Goal: Task Accomplishment & Management: Use online tool/utility

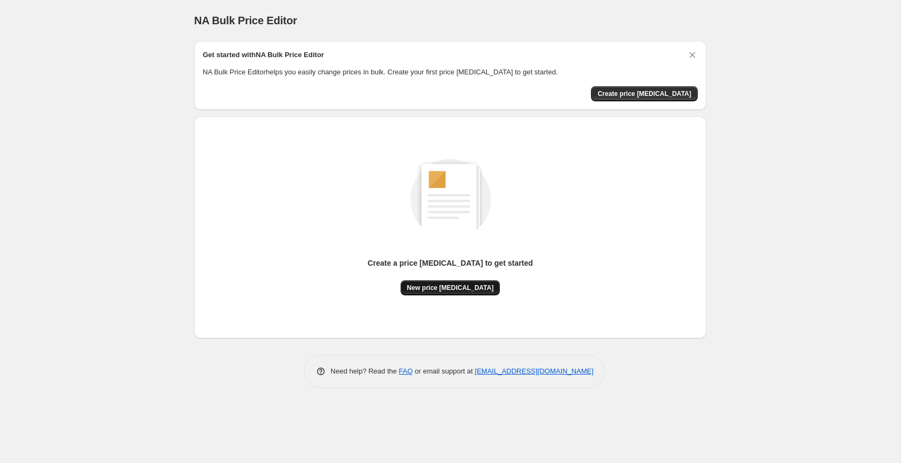
click at [480, 292] on button "New price change job" at bounding box center [451, 287] width 100 height 15
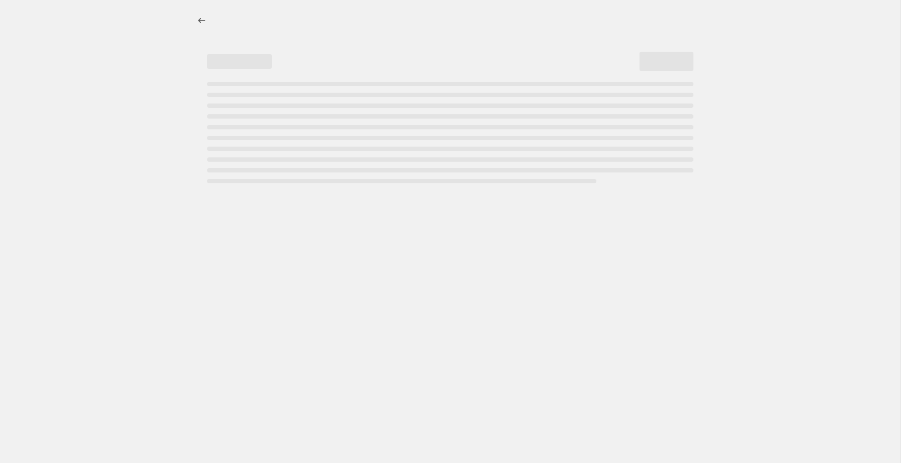
select select "percentage"
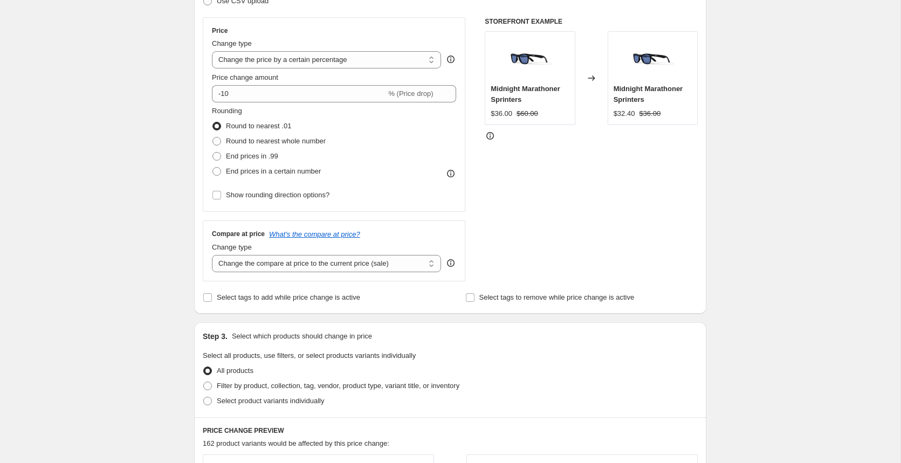
scroll to position [187, 0]
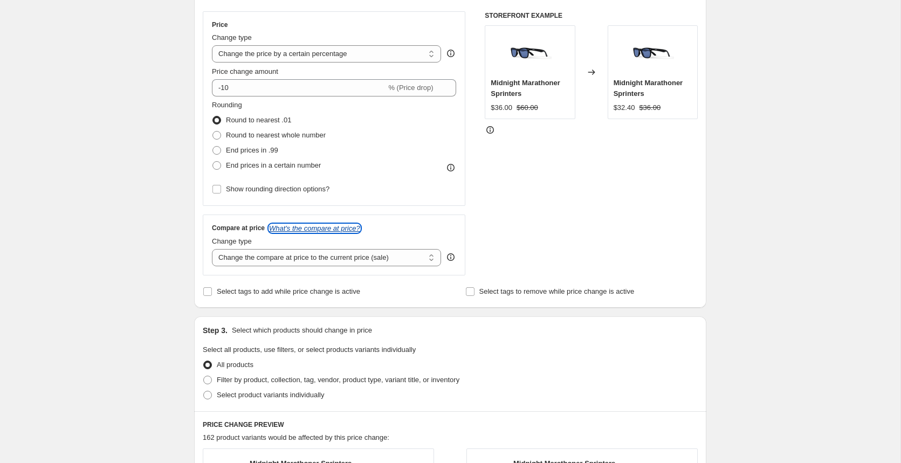
click at [343, 229] on icon "What's the compare at price?" at bounding box center [314, 228] width 91 height 8
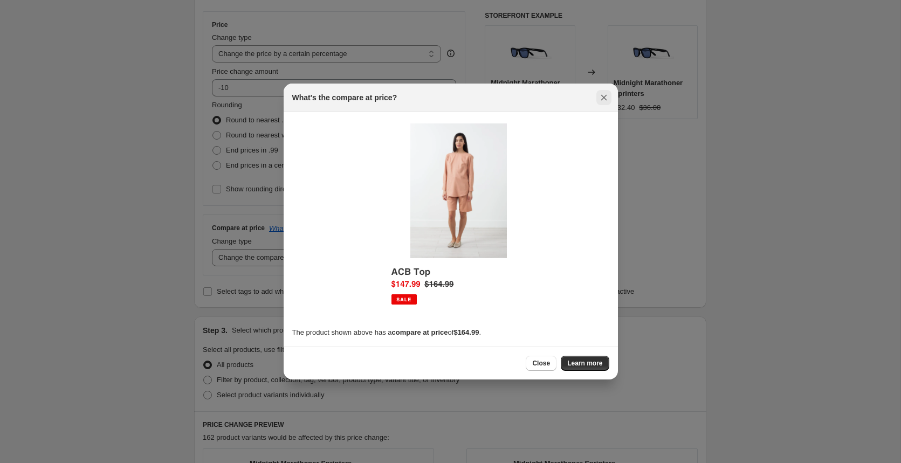
click at [609, 96] on icon "Close" at bounding box center [604, 97] width 11 height 11
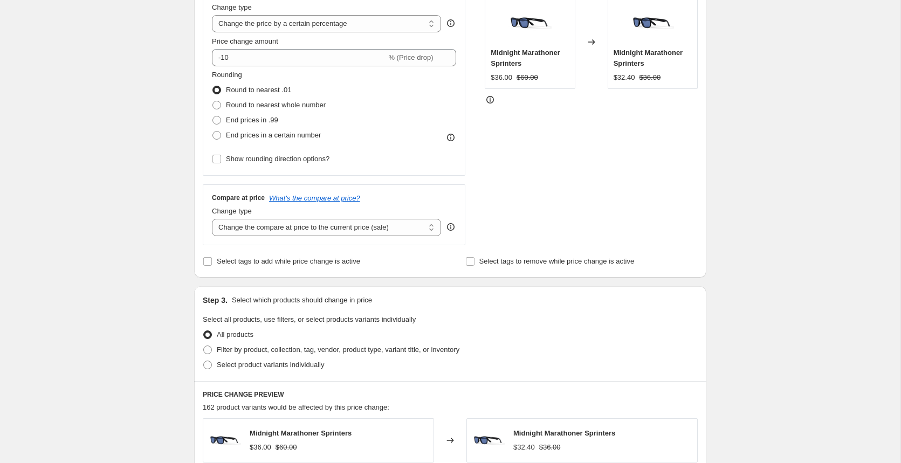
scroll to position [218, 0]
click at [452, 228] on icon at bounding box center [451, 226] width 8 height 8
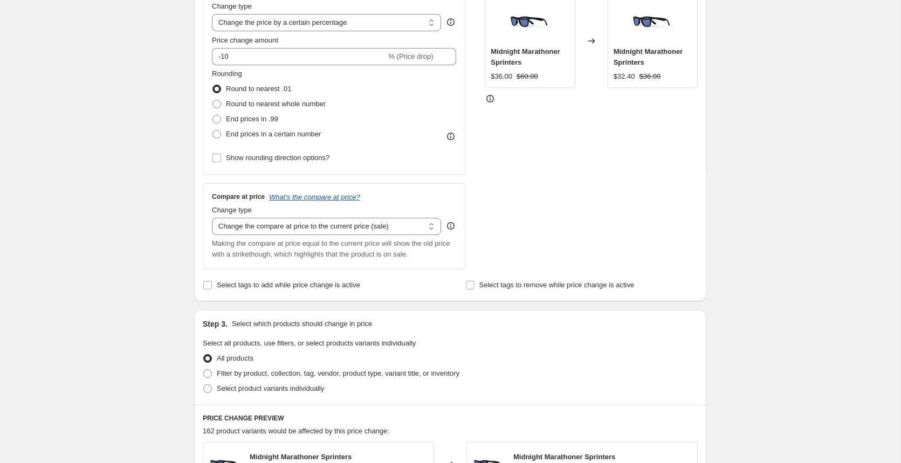
click at [452, 227] on icon at bounding box center [451, 226] width 8 height 8
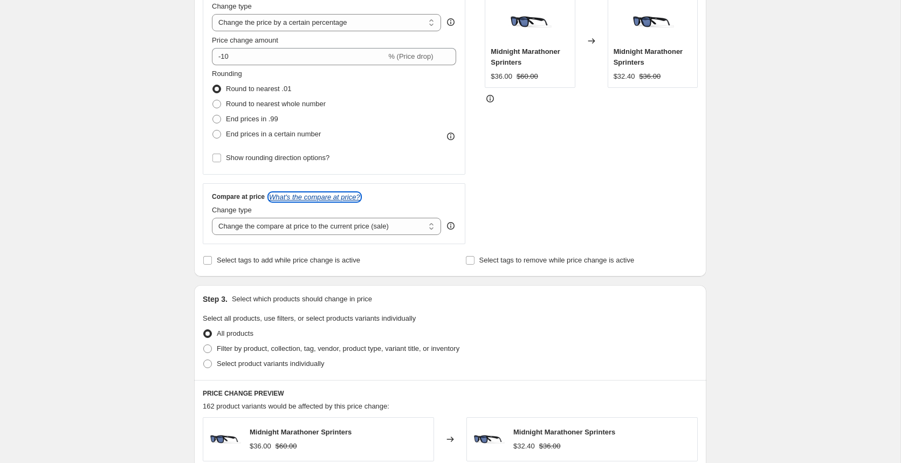
click at [322, 194] on icon "What's the compare at price?" at bounding box center [314, 197] width 91 height 8
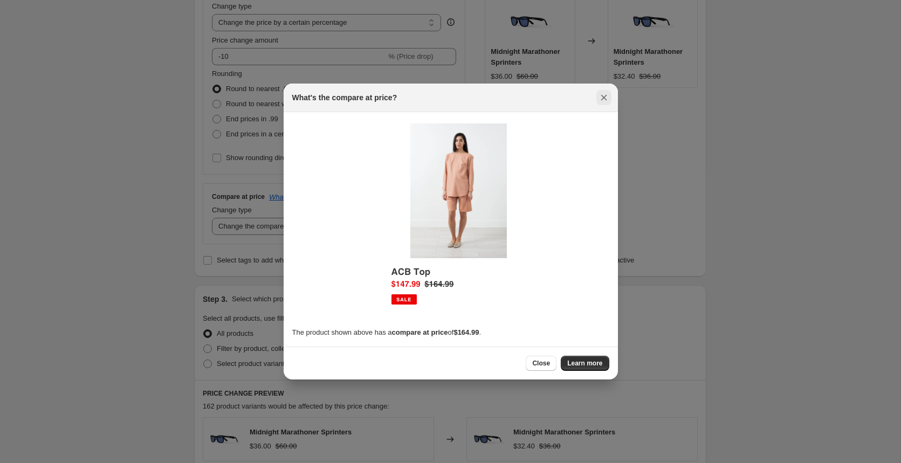
click at [607, 99] on icon "Close" at bounding box center [604, 97] width 11 height 11
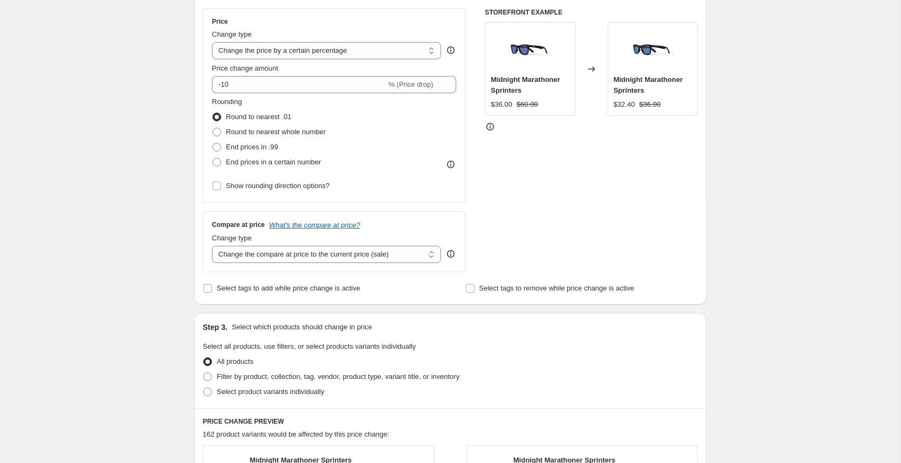
scroll to position [191, 0]
click at [220, 129] on span at bounding box center [216, 131] width 9 height 9
click at [213, 128] on input "Round to nearest whole number" at bounding box center [212, 127] width 1 height 1
radio input "true"
click at [161, 229] on div "Create new price change job. This page is ready Create new price change job Dra…" at bounding box center [450, 348] width 901 height 1078
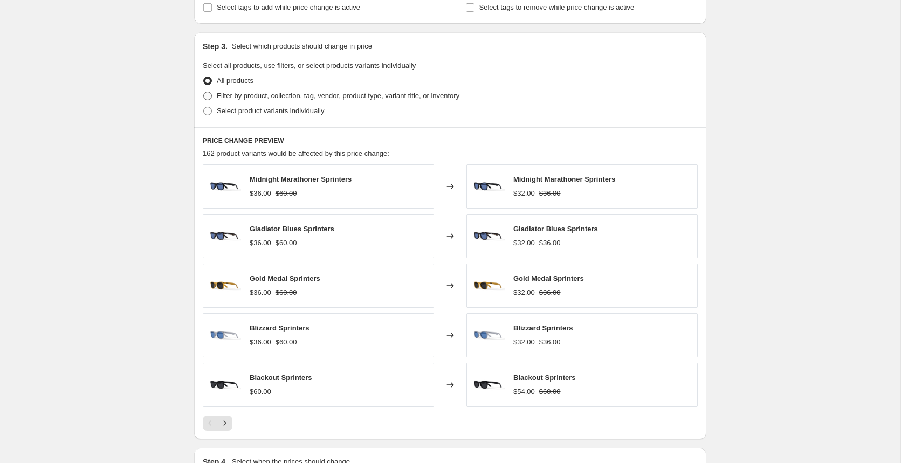
scroll to position [466, 0]
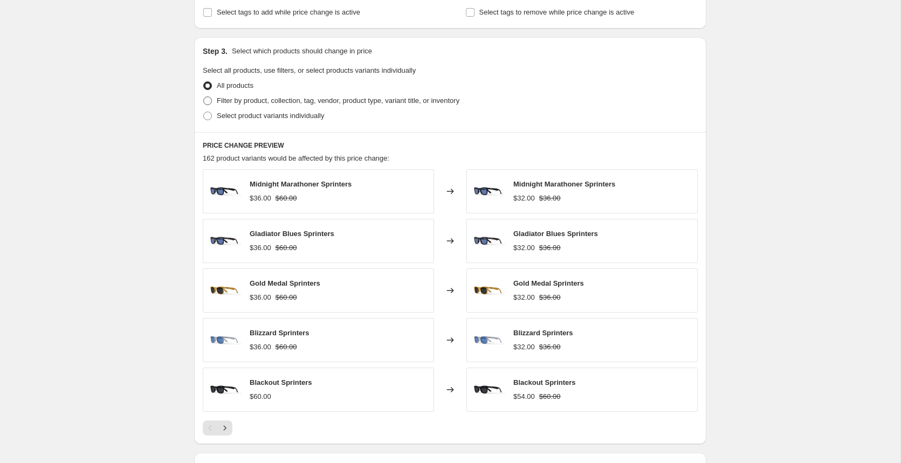
click at [208, 100] on span at bounding box center [207, 101] width 9 height 9
click at [204, 97] on input "Filter by product, collection, tag, vendor, product type, variant title, or inv…" at bounding box center [203, 97] width 1 height 1
radio input "true"
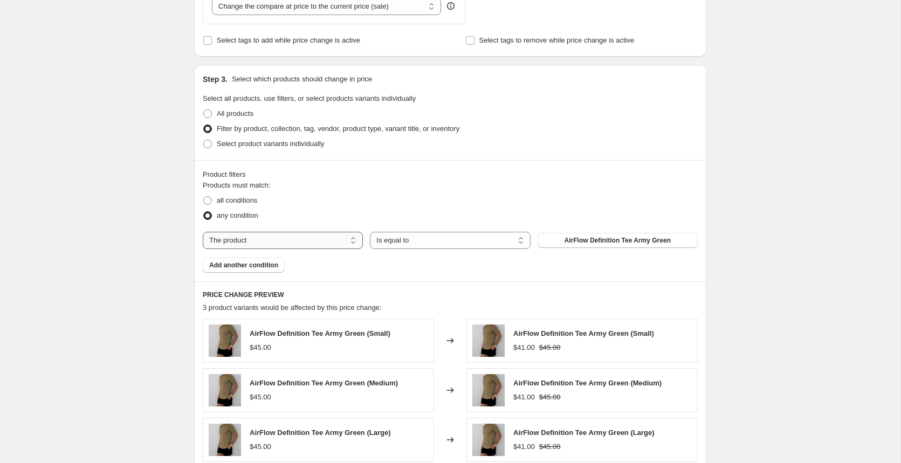
scroll to position [443, 0]
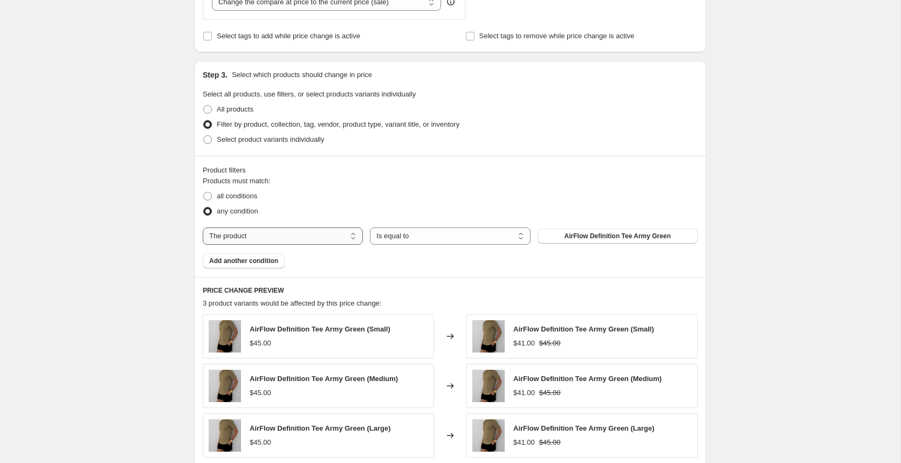
click at [299, 236] on select "The product The product's collection The product's tag The product's vendor The…" at bounding box center [283, 236] width 160 height 17
select select "collection"
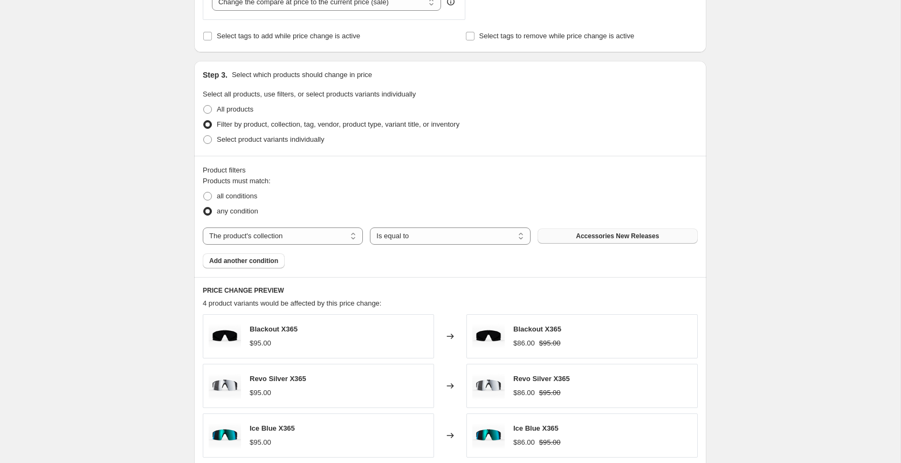
click at [599, 232] on span "Accessories New Releases" at bounding box center [617, 236] width 83 height 9
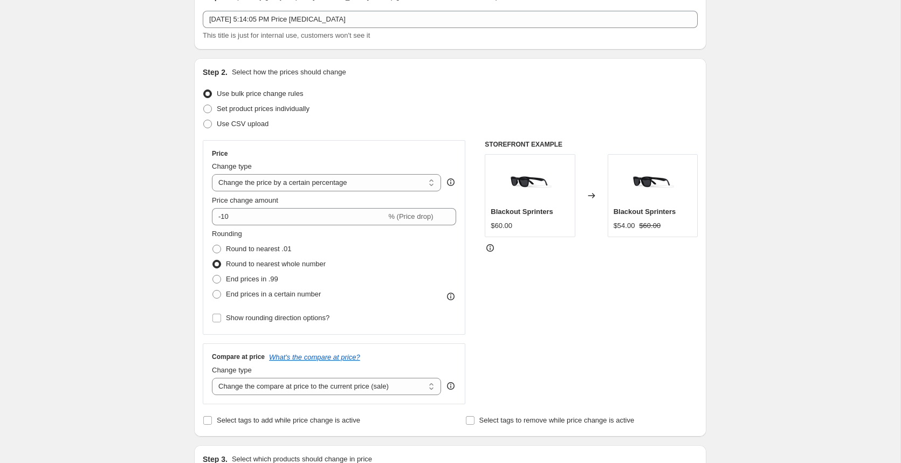
scroll to position [0, 0]
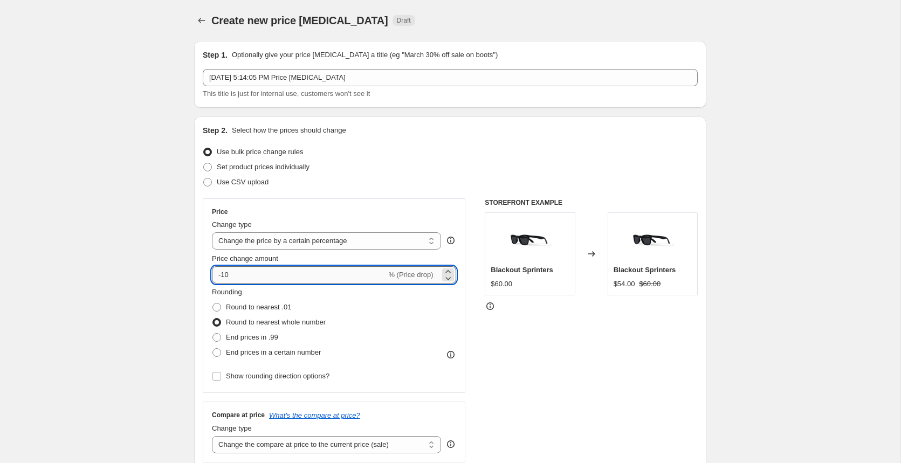
click at [230, 273] on input "-10" at bounding box center [299, 274] width 174 height 17
type input "-1"
type input "-30"
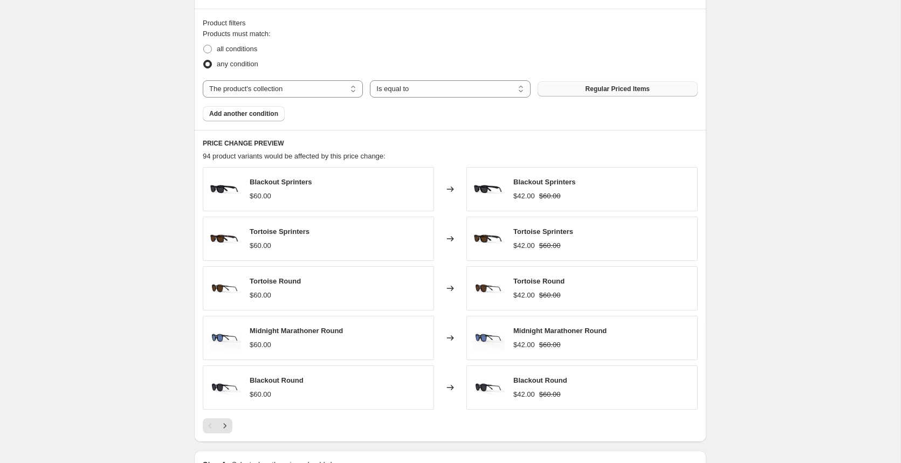
scroll to position [731, 0]
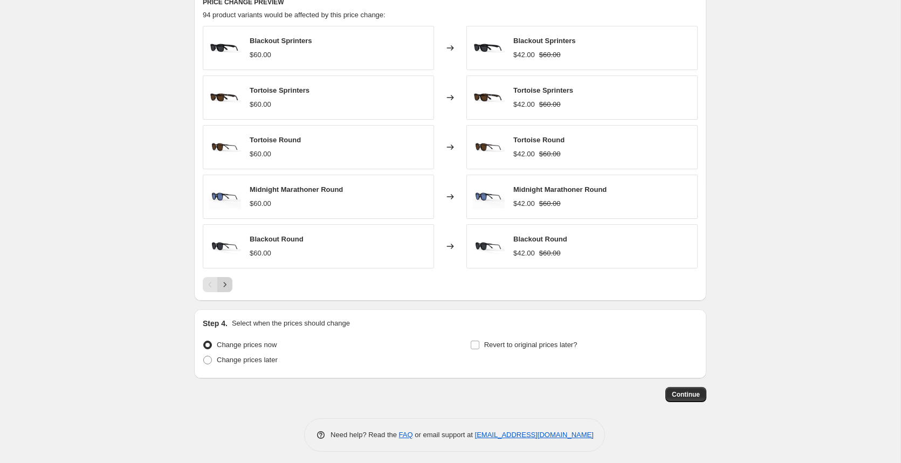
click at [230, 281] on icon "Next" at bounding box center [224, 284] width 11 height 11
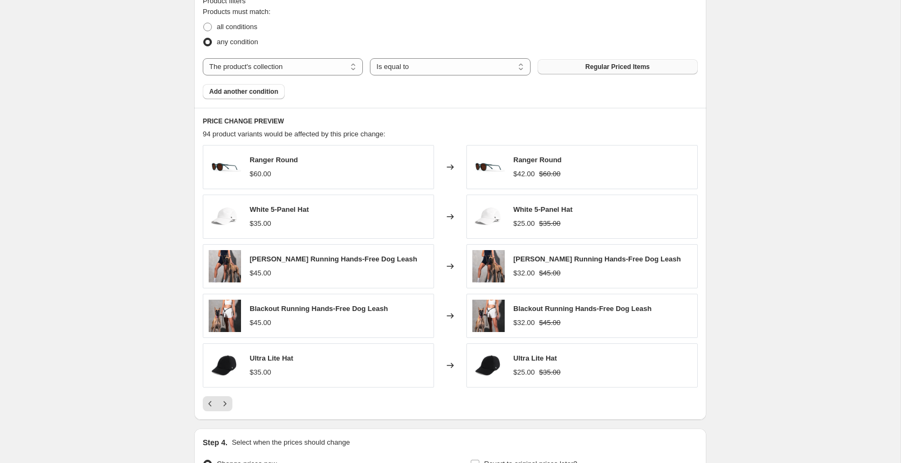
scroll to position [643, 0]
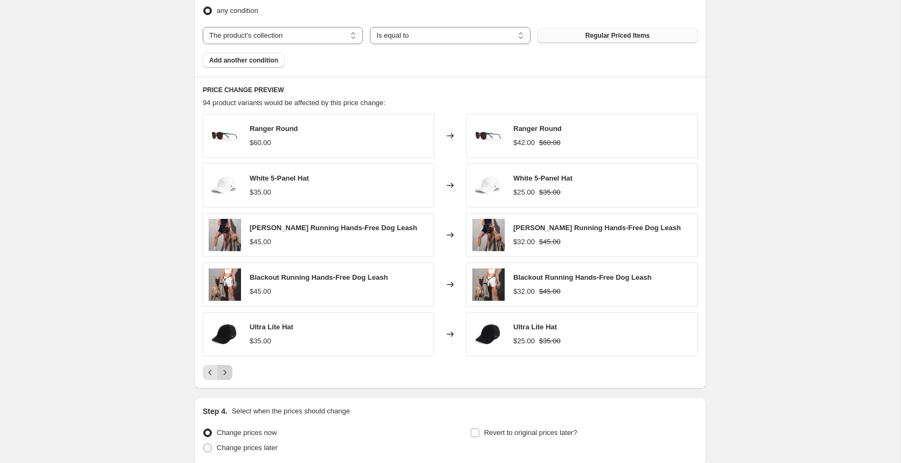
click at [223, 374] on button "Next" at bounding box center [224, 372] width 15 height 15
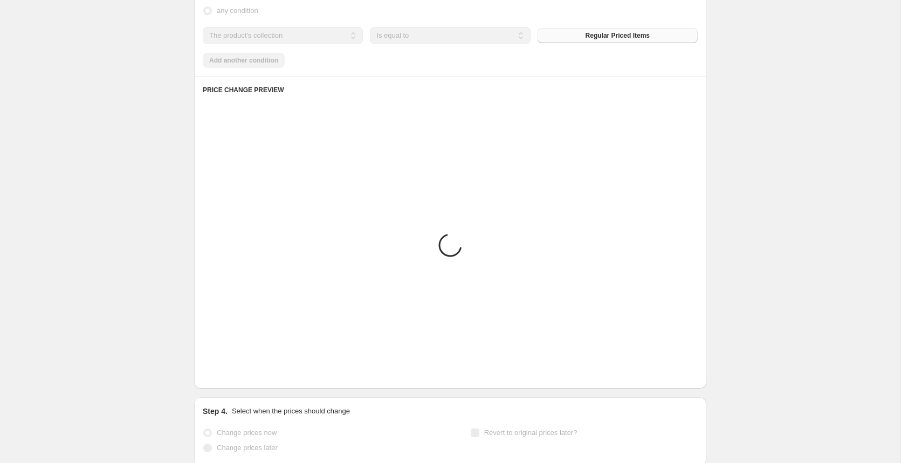
scroll to position [671, 0]
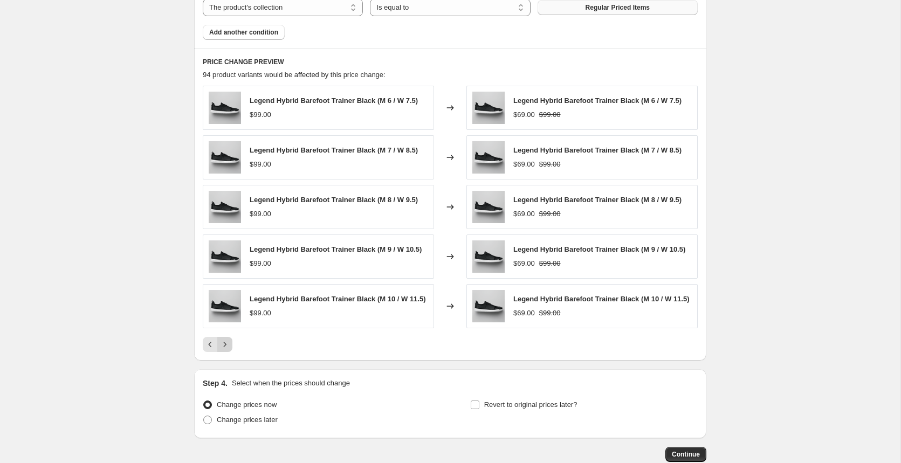
click at [229, 345] on icon "Next" at bounding box center [224, 344] width 11 height 11
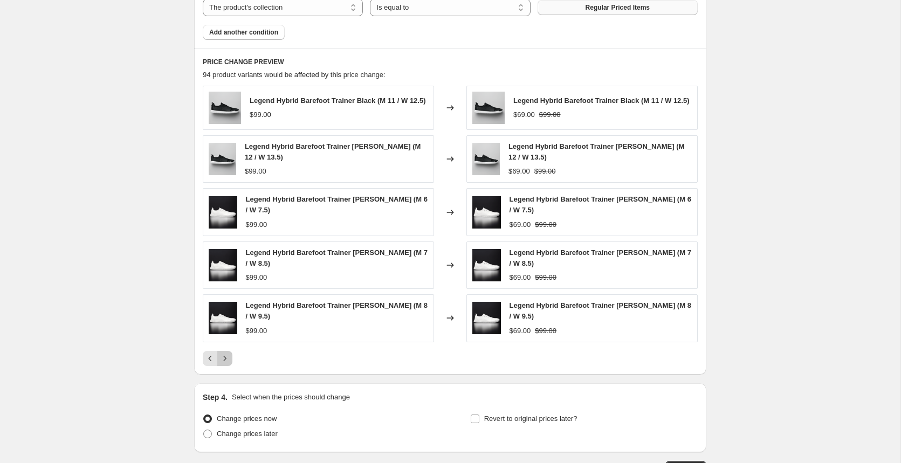
click at [228, 353] on icon "Next" at bounding box center [224, 358] width 11 height 11
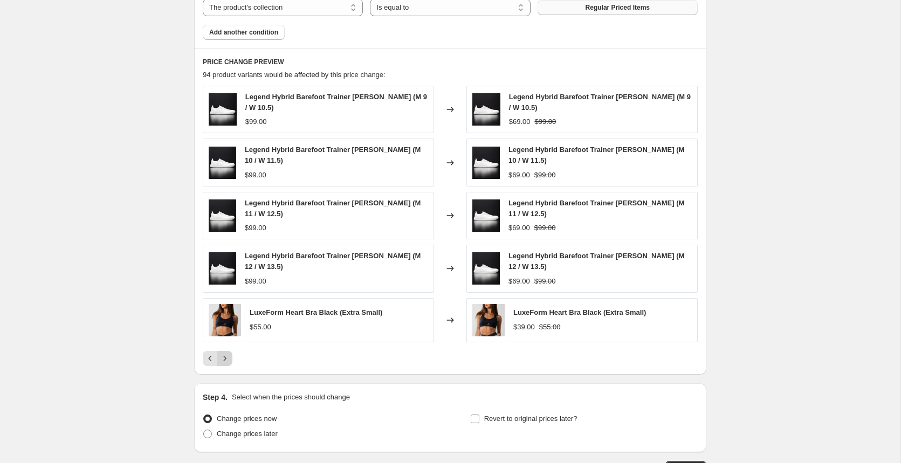
click at [227, 353] on icon "Next" at bounding box center [224, 358] width 11 height 11
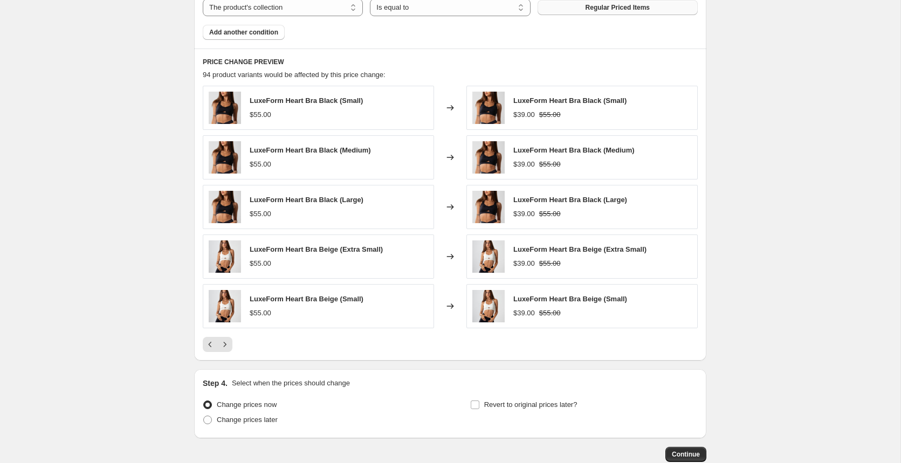
click at [227, 348] on div "PRICE CHANGE PREVIEW 94 product variants would be affected by this price change…" at bounding box center [450, 205] width 512 height 312
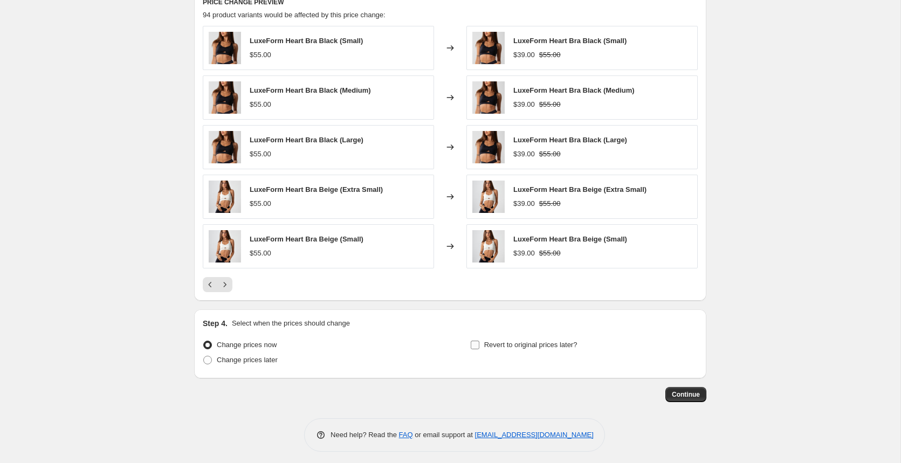
click at [473, 341] on input "Revert to original prices later?" at bounding box center [475, 345] width 9 height 9
checkbox input "true"
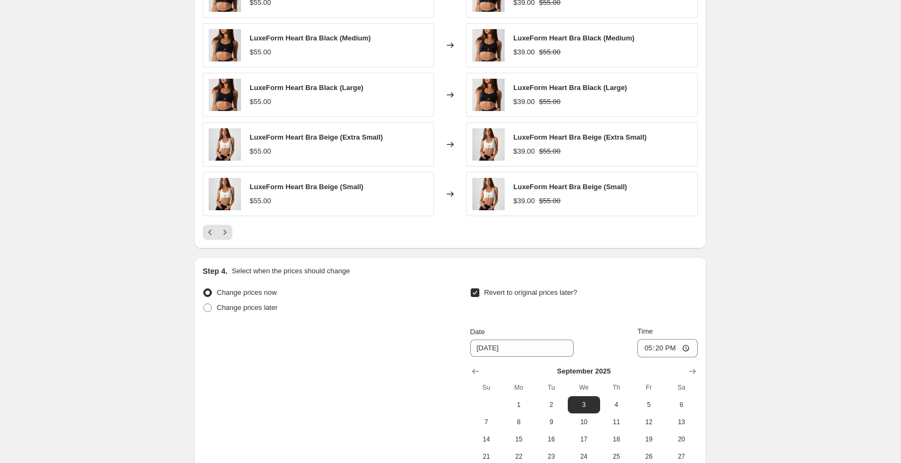
scroll to position [874, 0]
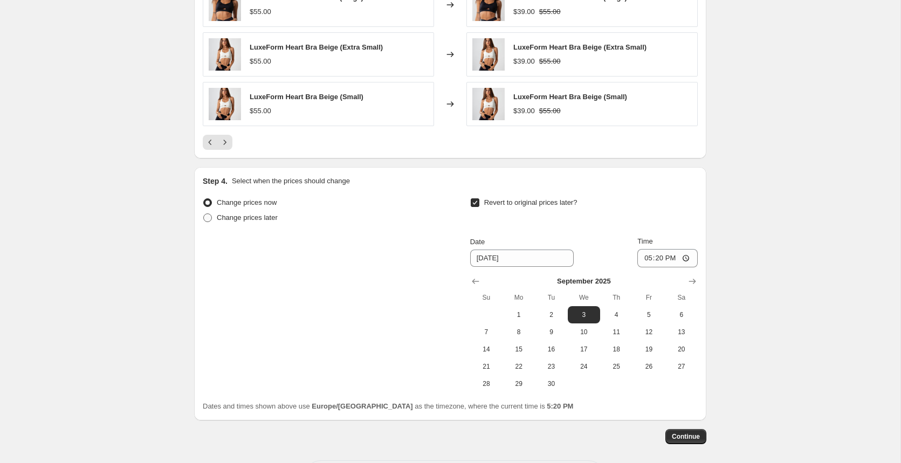
click at [252, 217] on span "Change prices later" at bounding box center [247, 218] width 61 height 8
click at [204, 214] on input "Change prices later" at bounding box center [203, 214] width 1 height 1
radio input "true"
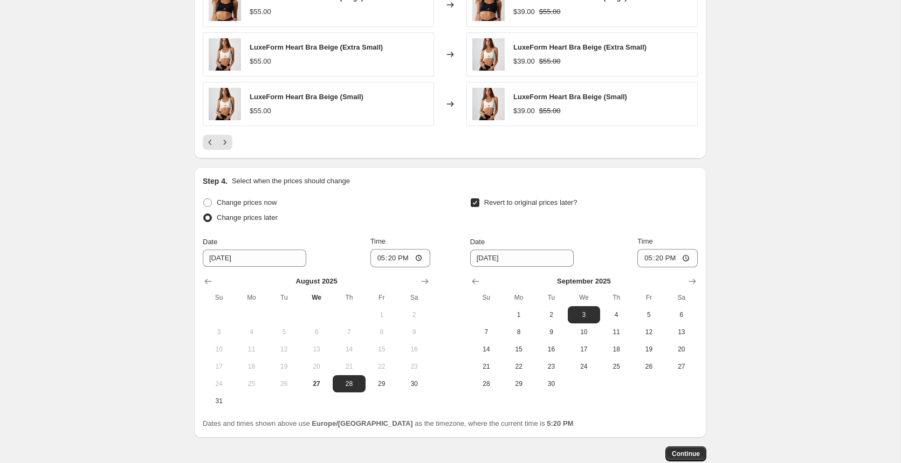
scroll to position [933, 0]
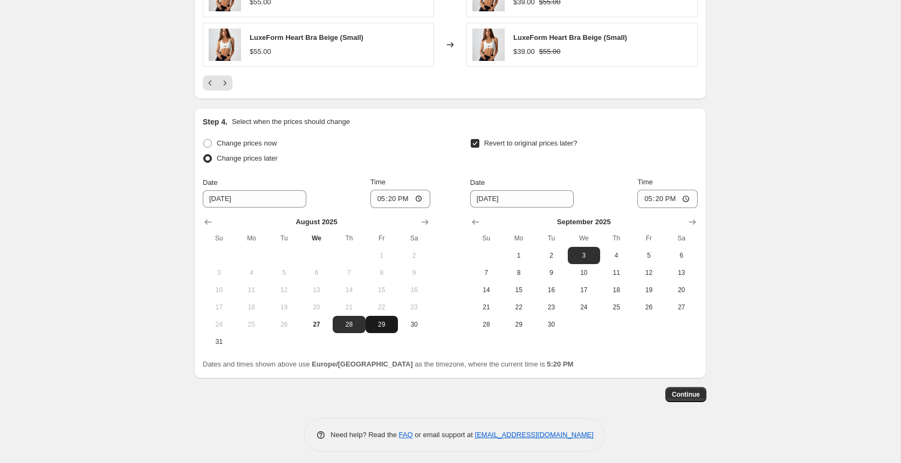
click at [388, 322] on span "29" at bounding box center [382, 324] width 24 height 9
type input "8/29/2025"
click at [381, 191] on input "17:20" at bounding box center [400, 199] width 60 height 18
click at [418, 193] on input "17:20" at bounding box center [400, 199] width 60 height 18
click at [379, 194] on input "17:20" at bounding box center [400, 199] width 60 height 18
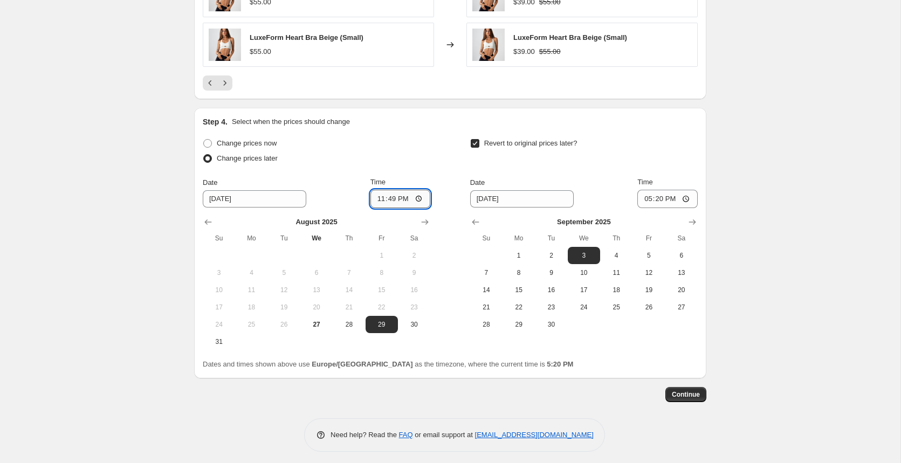
click at [390, 195] on input "23:49" at bounding box center [400, 199] width 60 height 18
click at [225, 195] on input "8/29/2025" at bounding box center [255, 198] width 104 height 17
click at [380, 195] on input "23:59" at bounding box center [400, 199] width 60 height 18
type input "00:00"
click at [511, 196] on input "9/3/2025" at bounding box center [522, 198] width 104 height 17
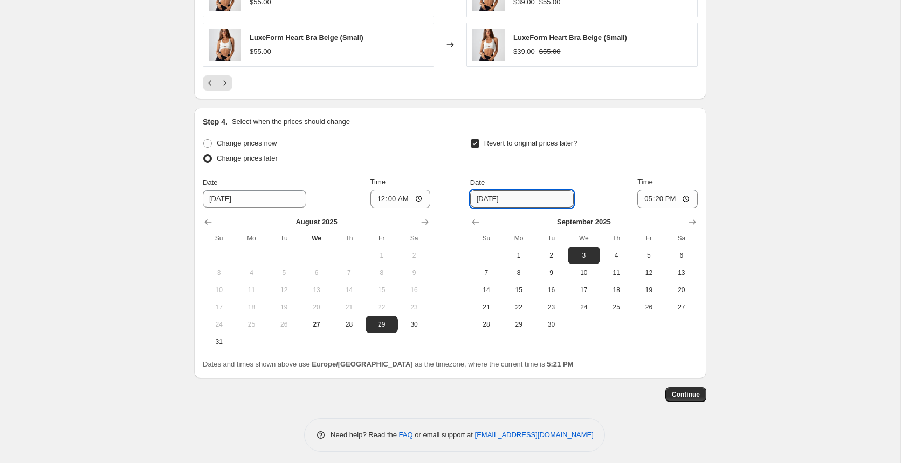
click at [498, 195] on input "9/3/2025" at bounding box center [522, 198] width 104 height 17
click at [502, 195] on input "9/3/2025" at bounding box center [522, 198] width 104 height 17
click at [487, 252] on td at bounding box center [486, 255] width 32 height 17
click at [477, 217] on icon "Show previous month, August 2025" at bounding box center [475, 222] width 11 height 11
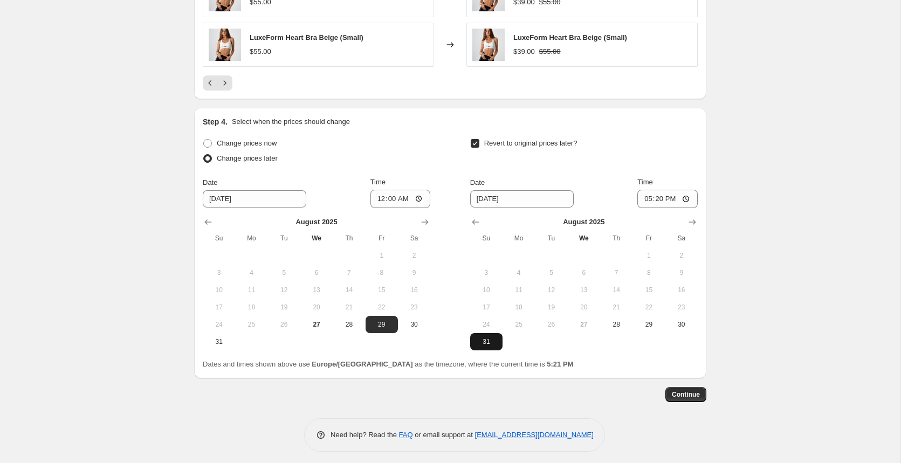
click at [490, 340] on span "31" at bounding box center [487, 342] width 24 height 9
type input "8/31/2025"
click at [648, 190] on input "17:20" at bounding box center [667, 199] width 60 height 18
type input "23:59"
click at [683, 195] on input "23:59" at bounding box center [667, 199] width 60 height 18
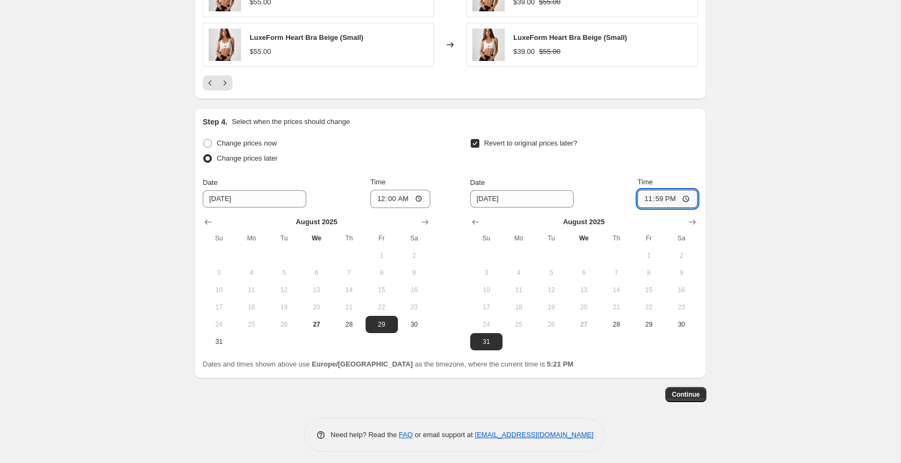
click at [675, 156] on div "Revert to original prices later?" at bounding box center [584, 152] width 228 height 32
click at [696, 393] on span "Continue" at bounding box center [686, 394] width 28 height 9
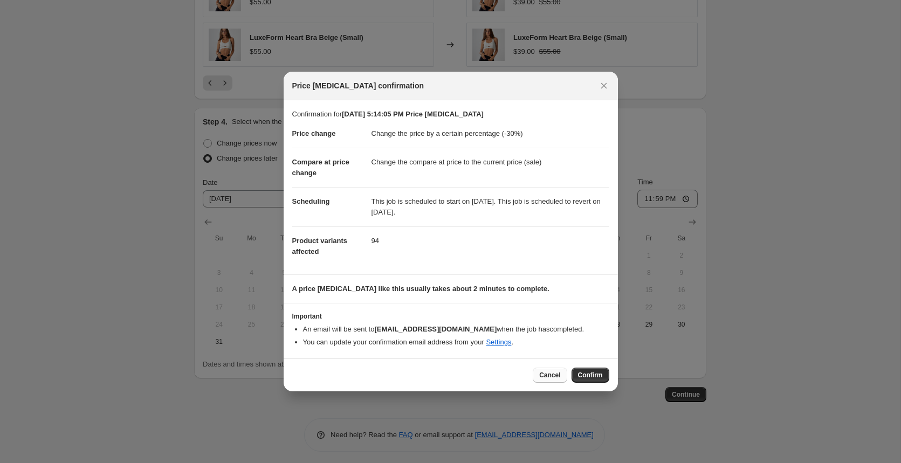
click at [542, 371] on span "Cancel" at bounding box center [549, 375] width 21 height 9
